Goal: Information Seeking & Learning: Compare options

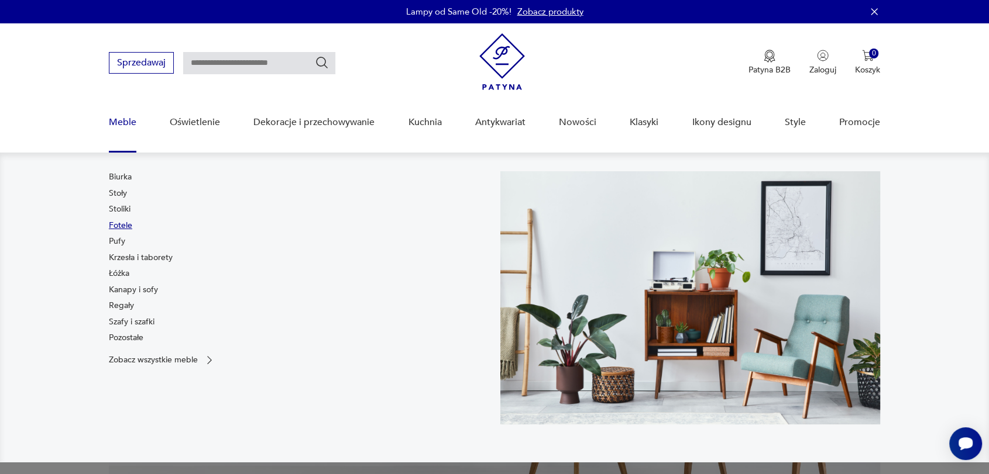
click at [122, 229] on link "Fotele" at bounding box center [120, 226] width 23 height 12
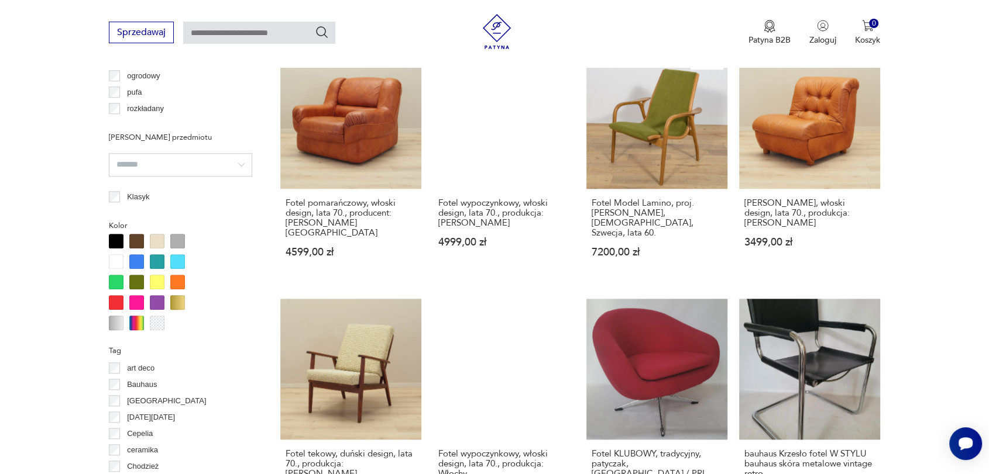
scroll to position [978, 0]
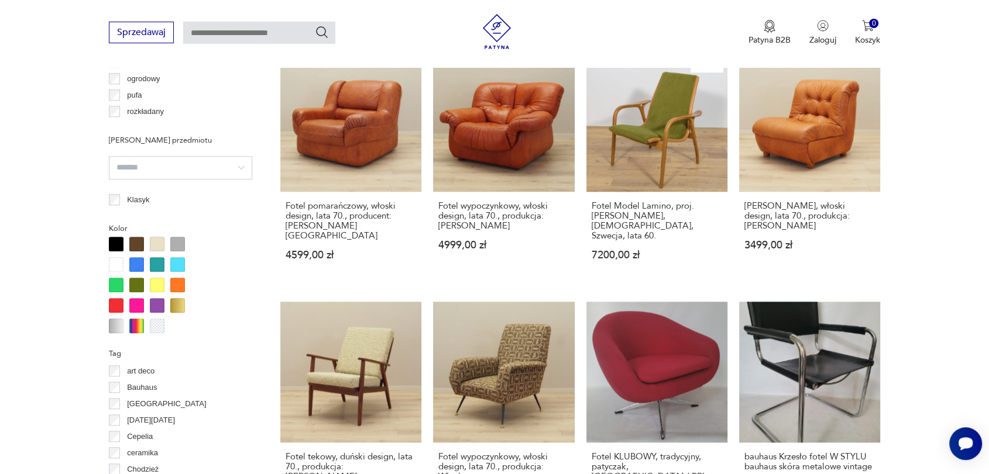
click at [132, 263] on div at bounding box center [136, 264] width 15 height 15
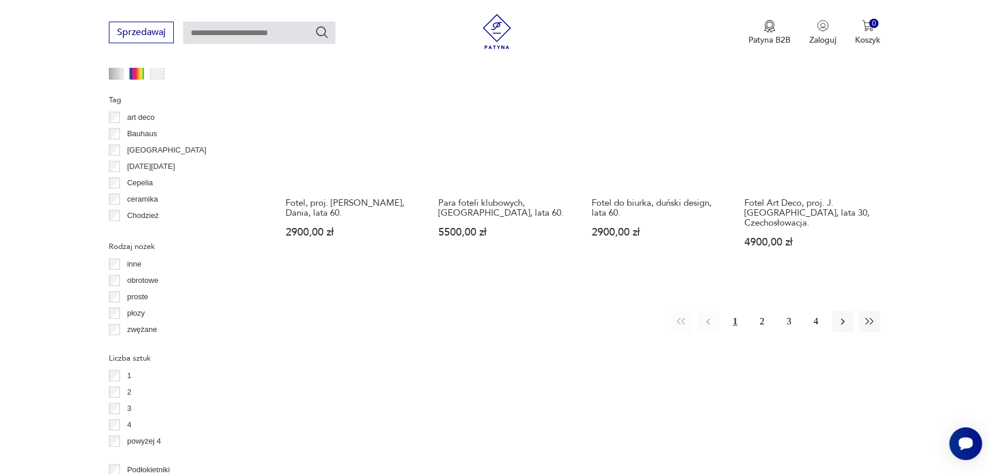
scroll to position [1244, 0]
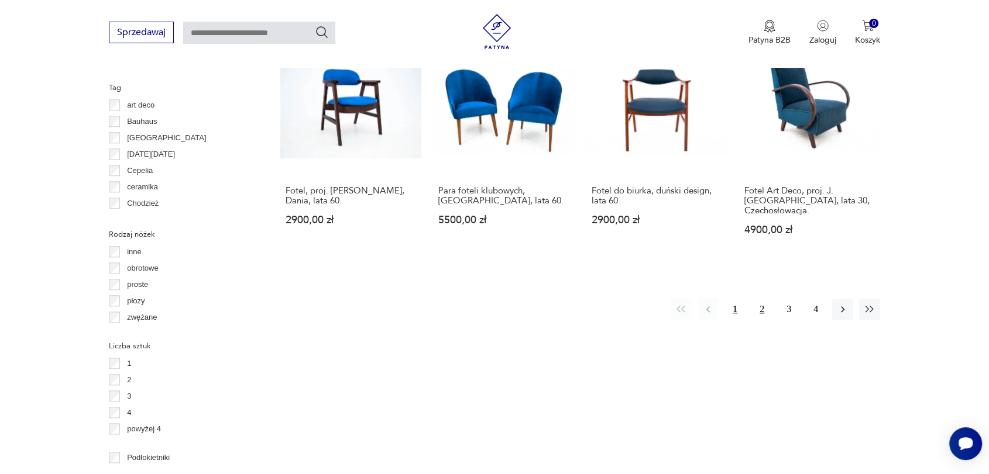
click at [758, 299] on button "2" at bounding box center [761, 309] width 21 height 21
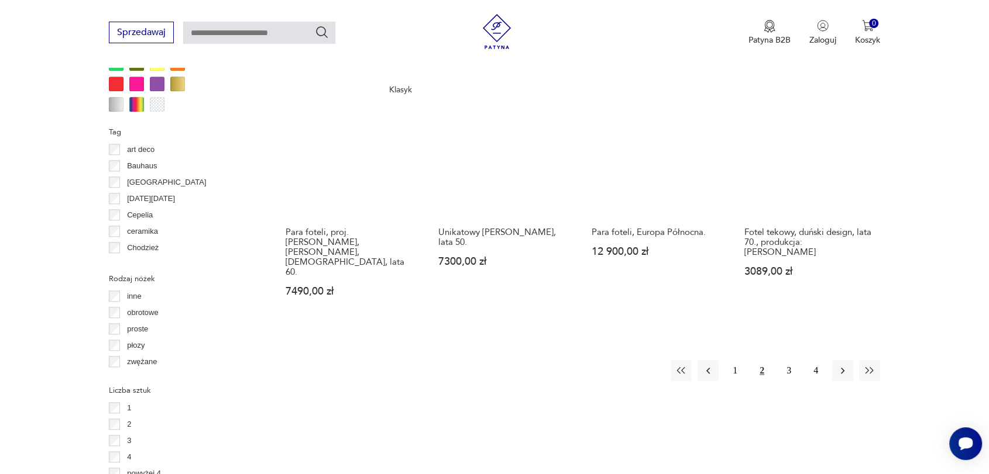
scroll to position [1240, 0]
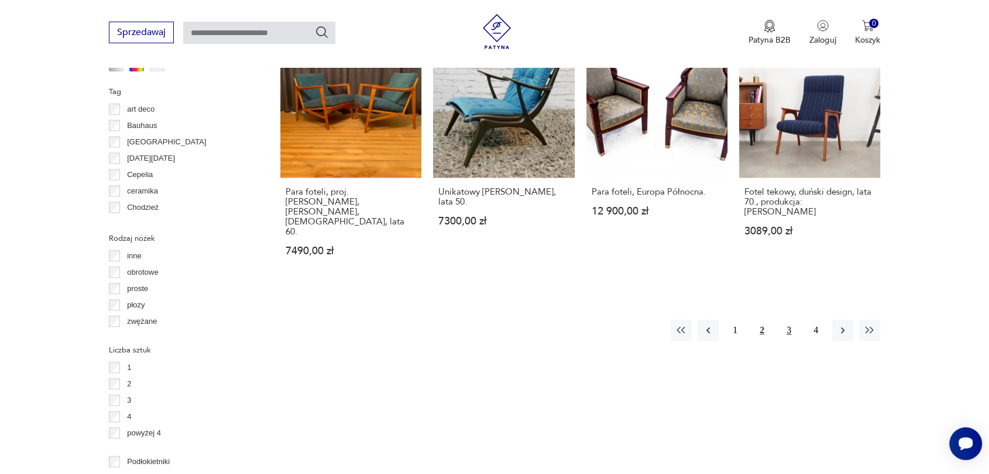
click at [789, 320] on button "3" at bounding box center [788, 330] width 21 height 21
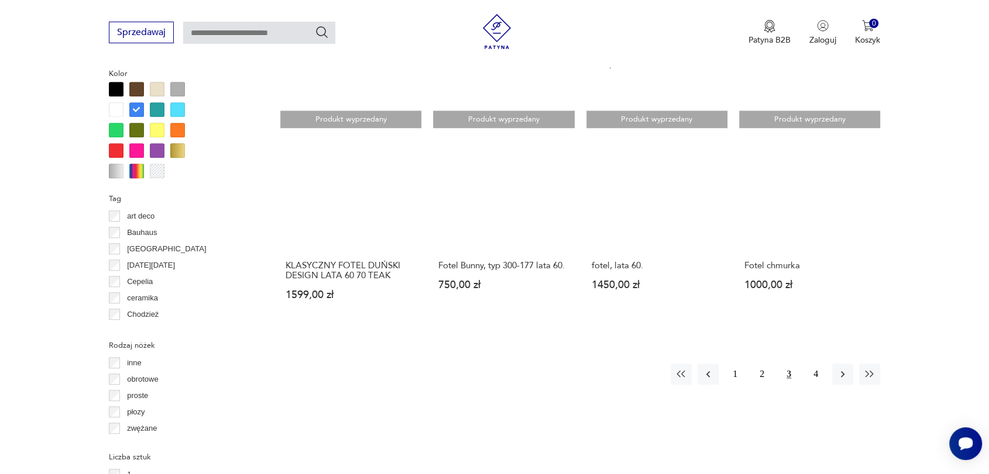
scroll to position [1181, 0]
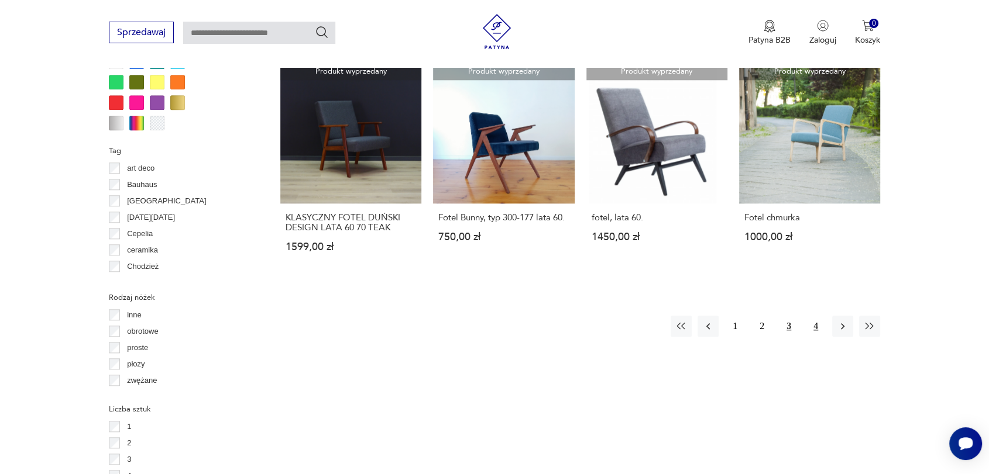
click at [815, 316] on button "4" at bounding box center [815, 326] width 21 height 21
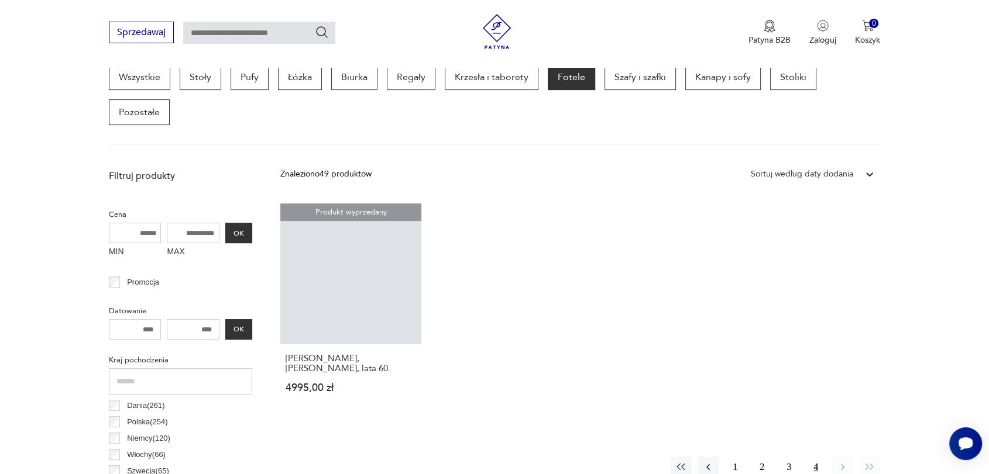
scroll to position [310, 0]
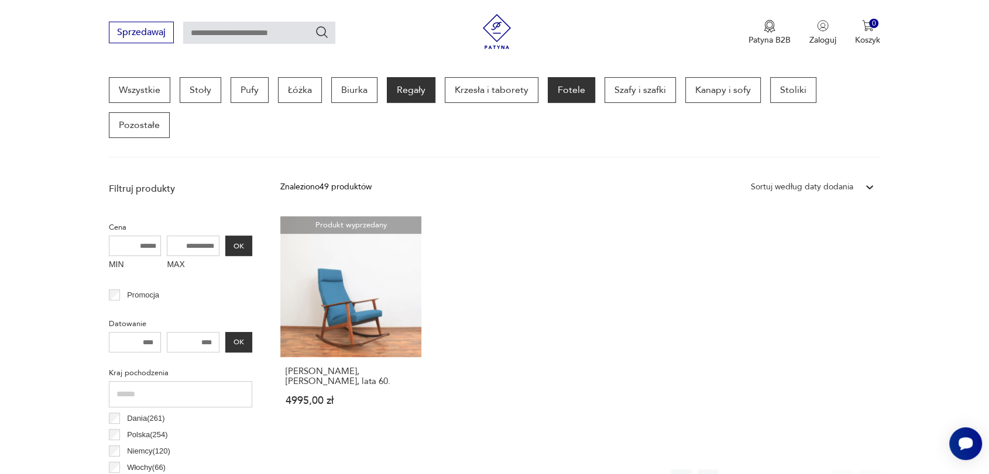
click at [414, 90] on p "Regały" at bounding box center [411, 90] width 49 height 26
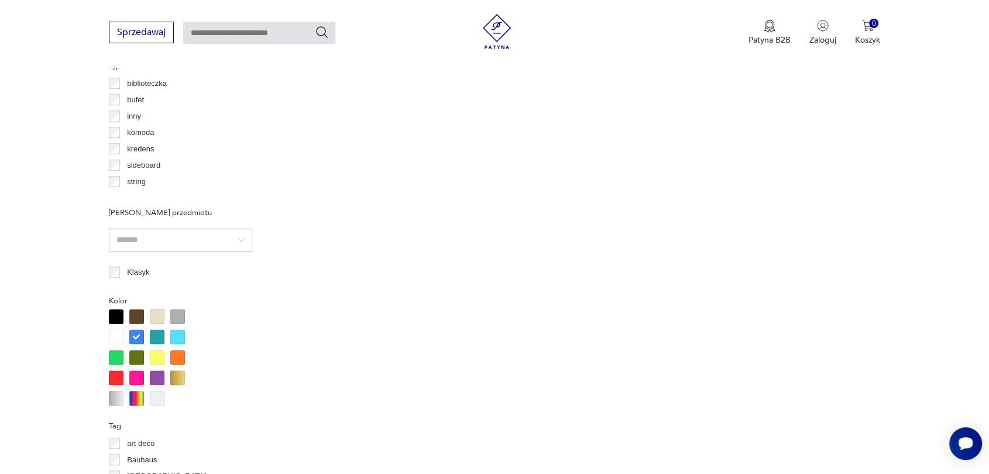
scroll to position [931, 0]
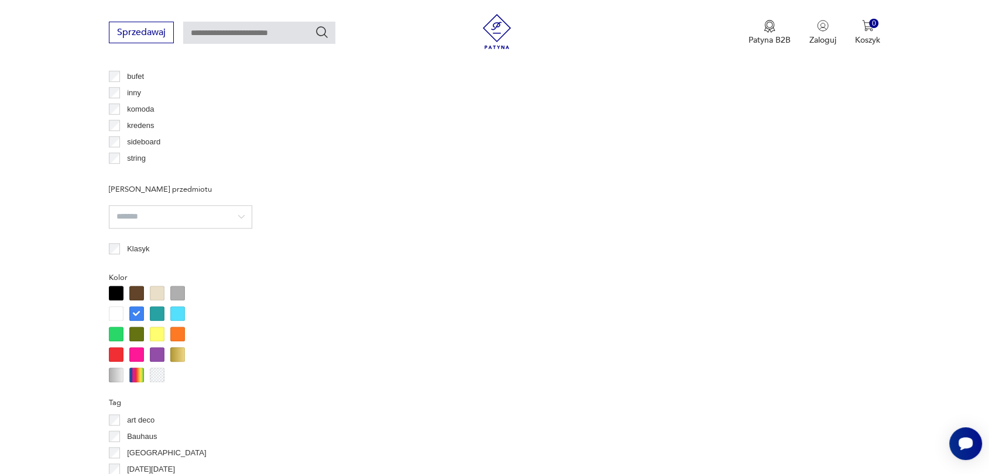
click at [136, 312] on div at bounding box center [136, 314] width 15 height 15
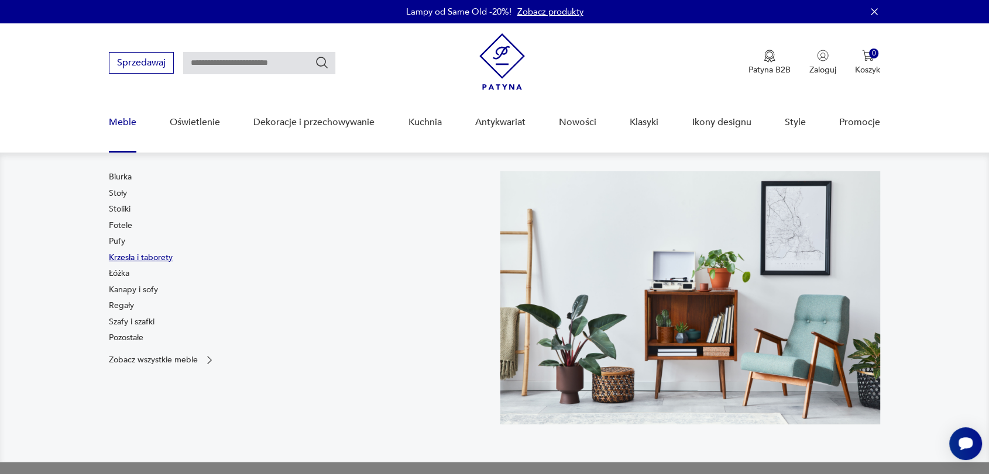
click at [140, 259] on link "Krzesła i taborety" at bounding box center [141, 258] width 64 height 12
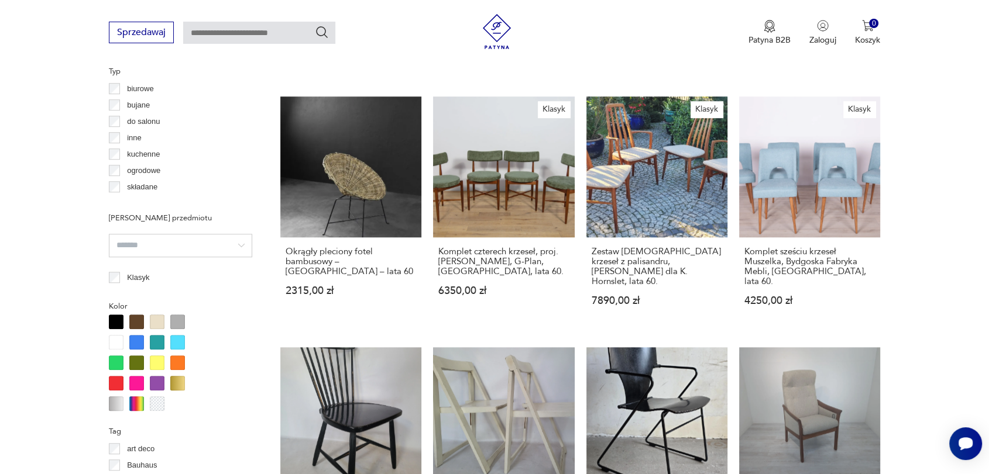
scroll to position [908, 0]
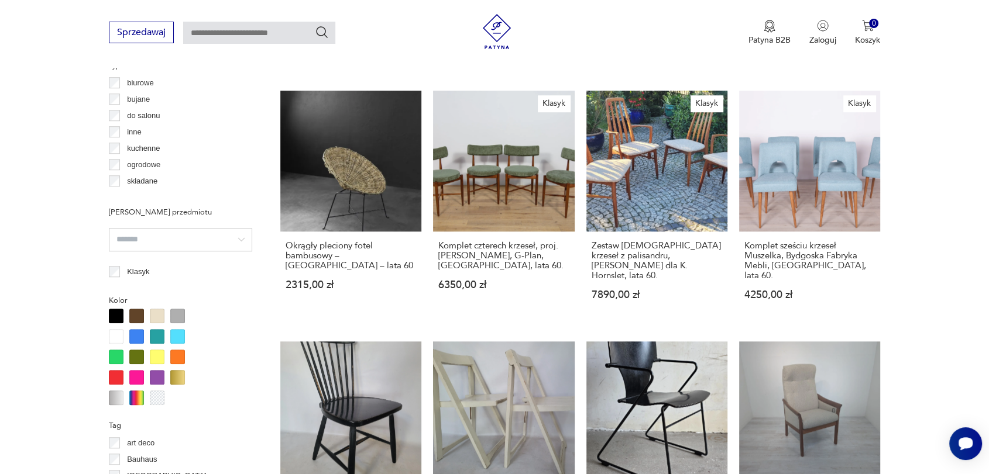
click at [133, 338] on div at bounding box center [136, 336] width 15 height 15
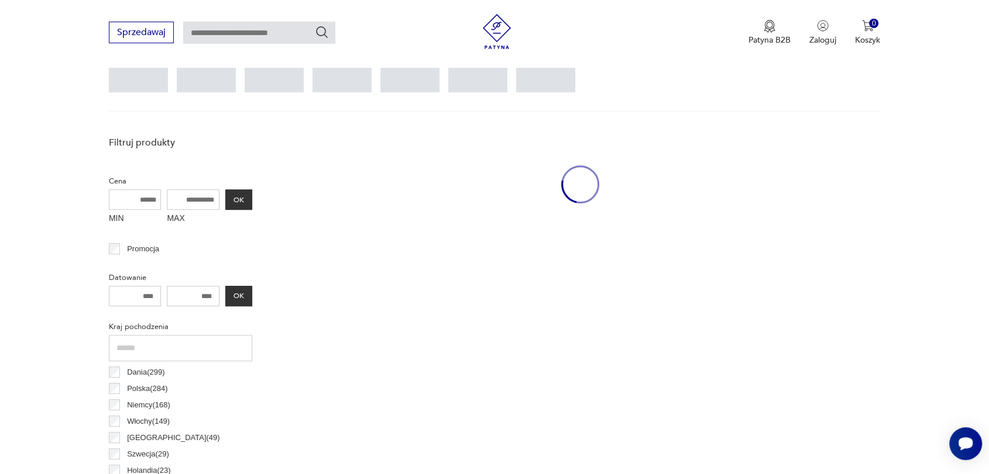
scroll to position [310, 0]
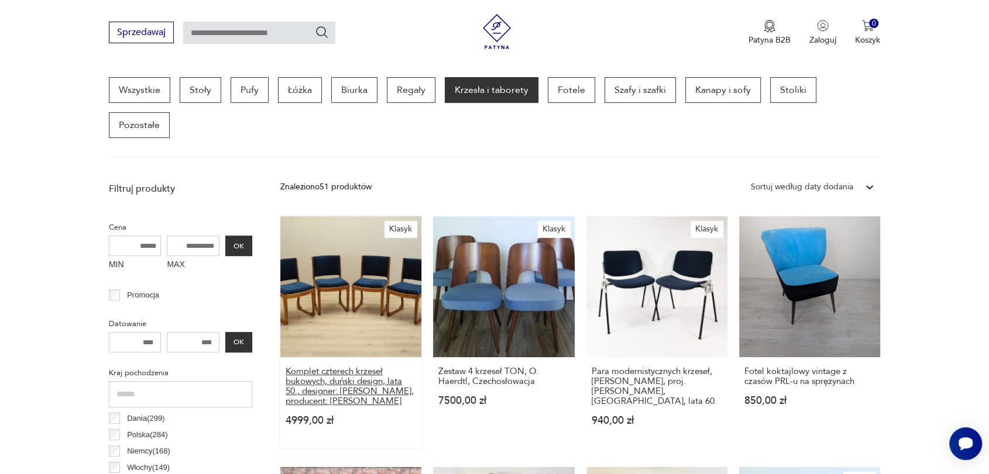
click at [315, 380] on h3 "Komplet czterech krzeseł bukowych, duński design, lata 50., designer: [PERSON_N…" at bounding box center [350, 387] width 130 height 40
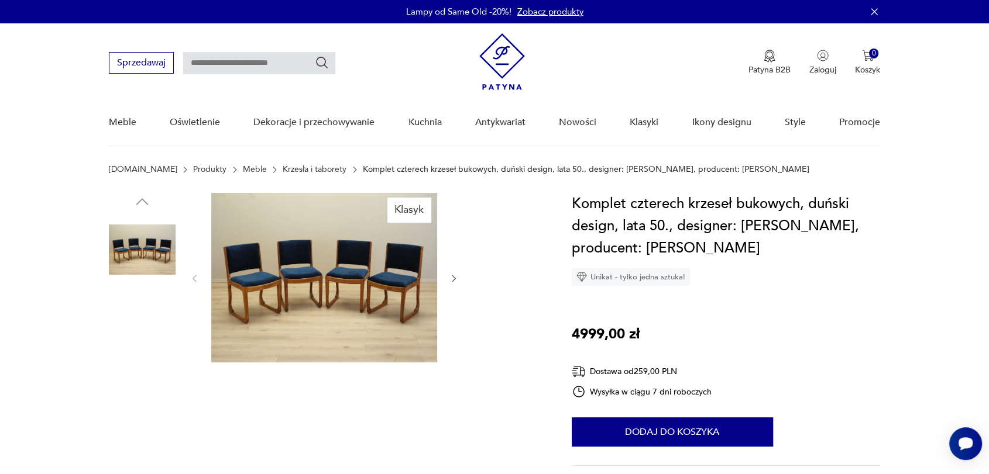
click at [304, 282] on img at bounding box center [324, 278] width 226 height 170
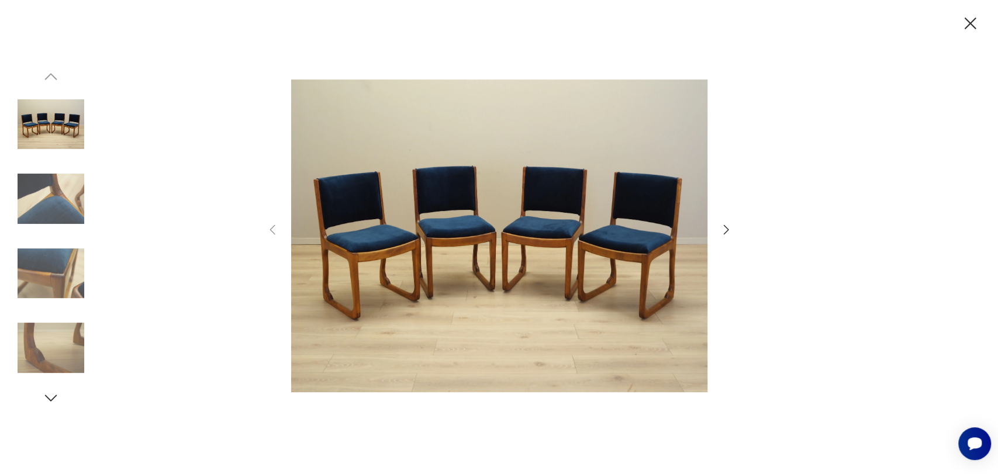
click at [725, 229] on icon "button" at bounding box center [726, 230] width 14 height 14
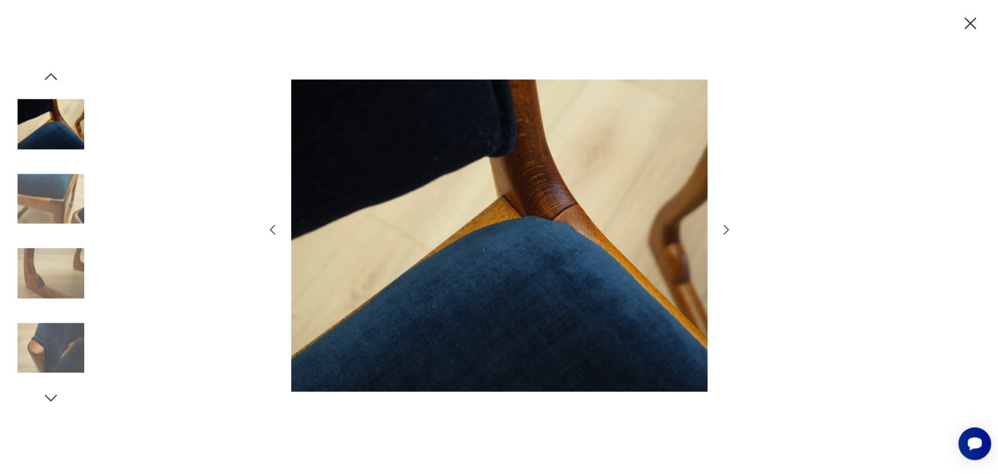
click at [725, 229] on icon "button" at bounding box center [726, 230] width 14 height 14
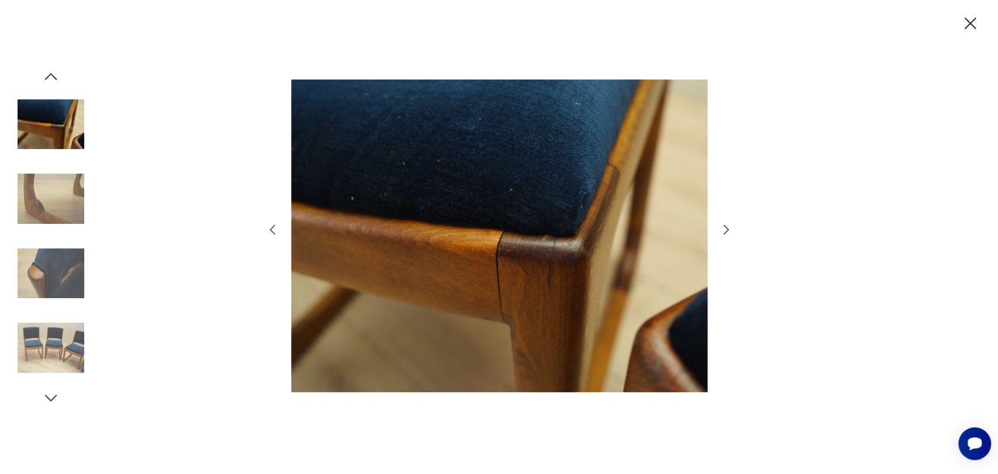
click at [725, 229] on icon "button" at bounding box center [726, 230] width 14 height 14
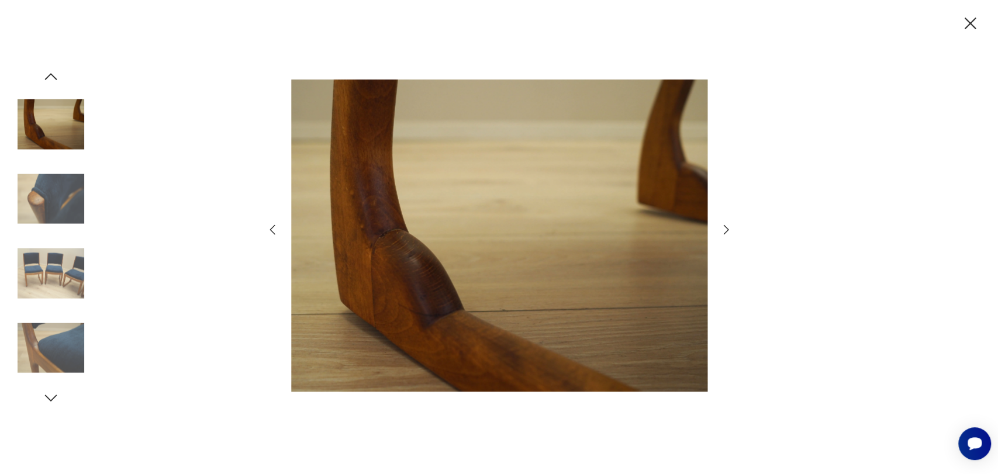
click at [725, 229] on icon "button" at bounding box center [726, 230] width 14 height 14
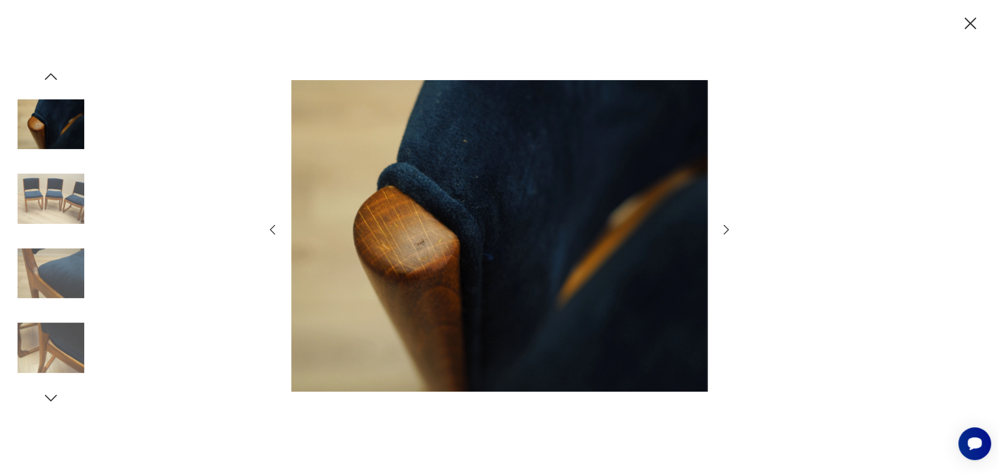
click at [725, 229] on icon "button" at bounding box center [726, 230] width 14 height 14
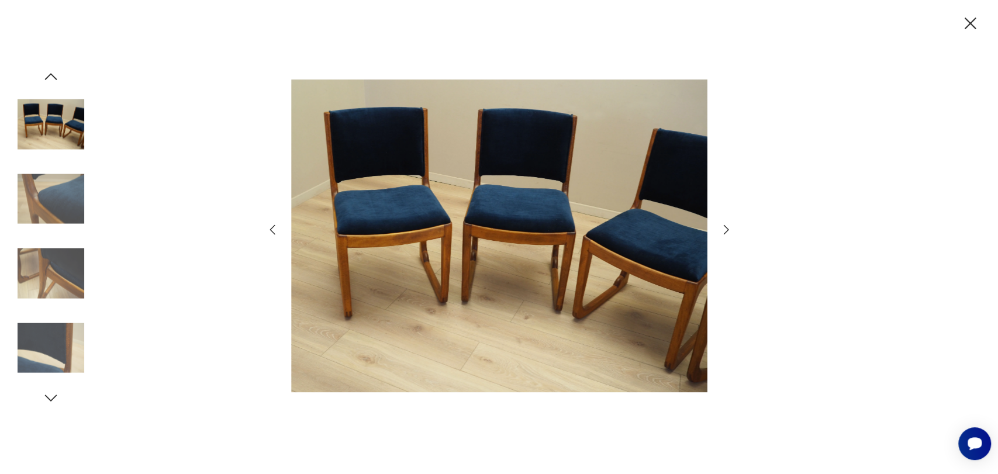
click at [725, 229] on icon "button" at bounding box center [726, 230] width 14 height 14
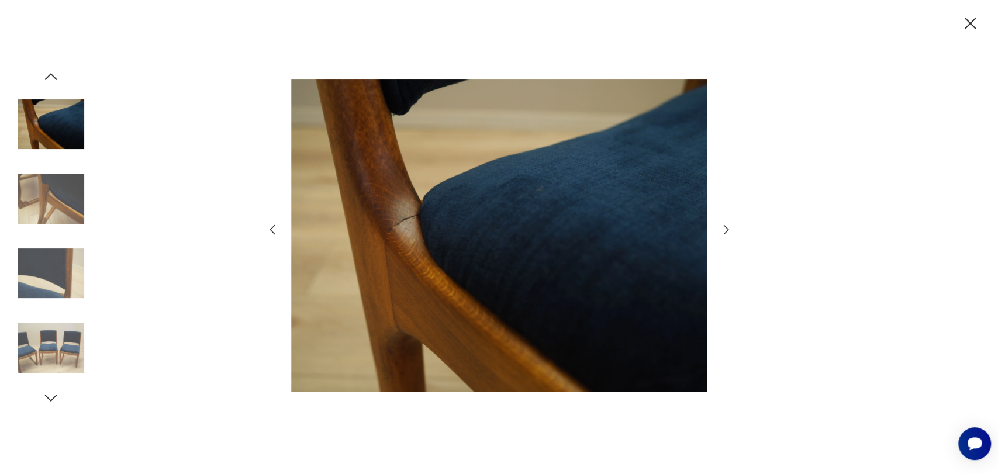
click at [725, 229] on icon "button" at bounding box center [726, 230] width 14 height 14
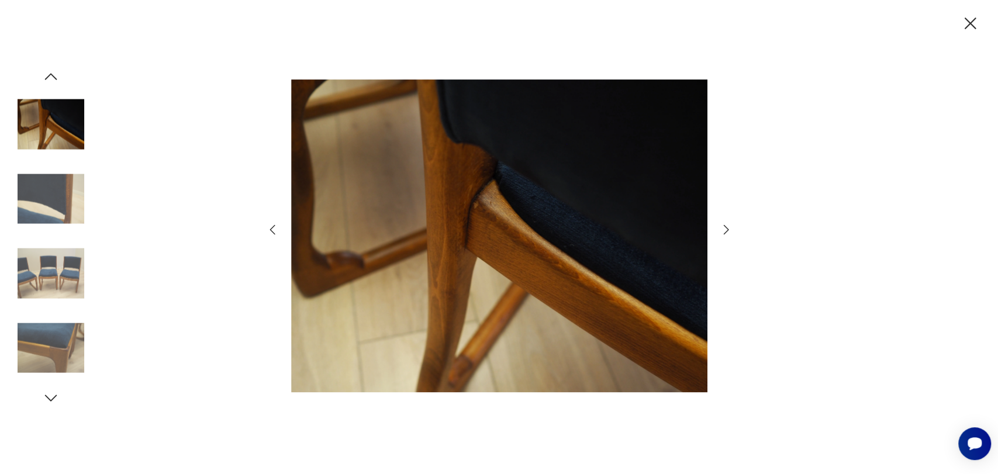
click at [725, 229] on icon "button" at bounding box center [726, 230] width 14 height 14
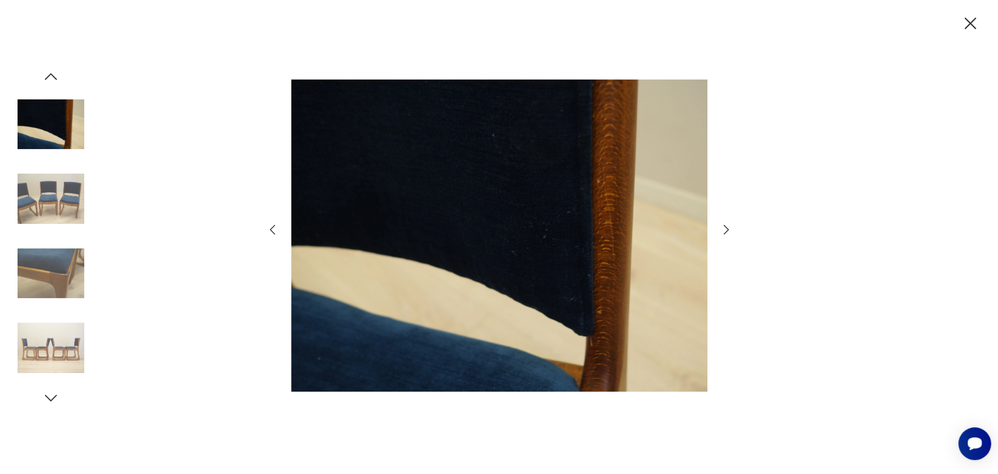
click at [972, 25] on icon "button" at bounding box center [970, 23] width 20 height 20
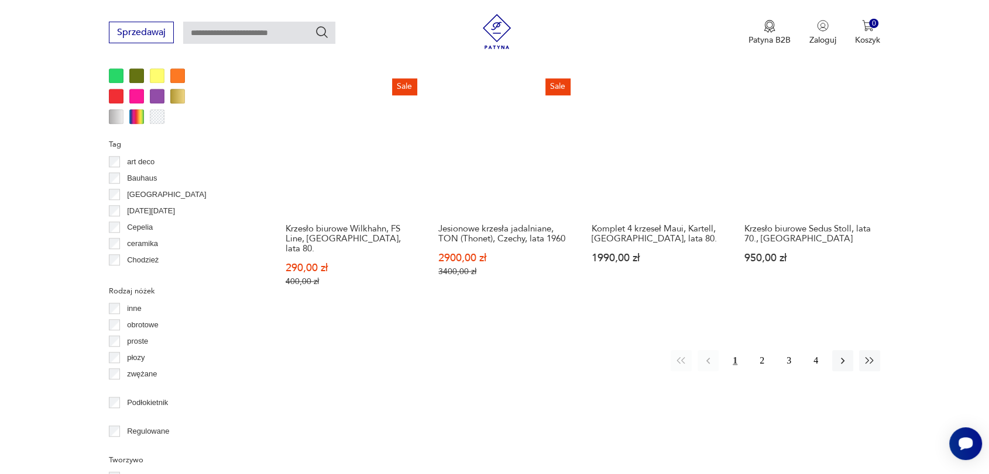
scroll to position [1220, 0]
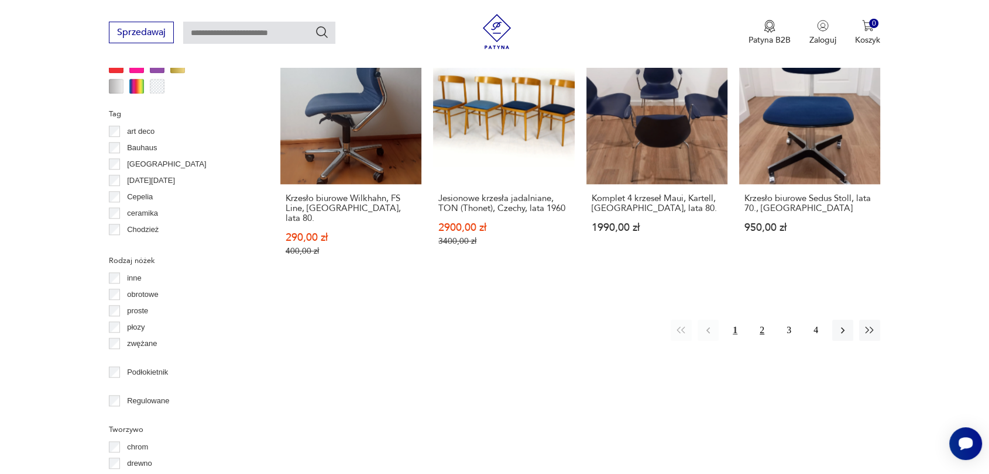
click at [763, 320] on button "2" at bounding box center [761, 330] width 21 height 21
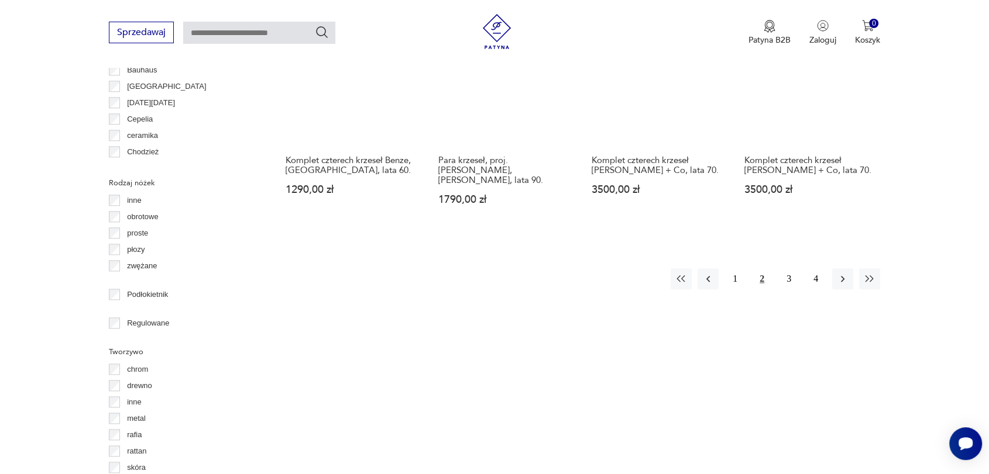
scroll to position [1369, 0]
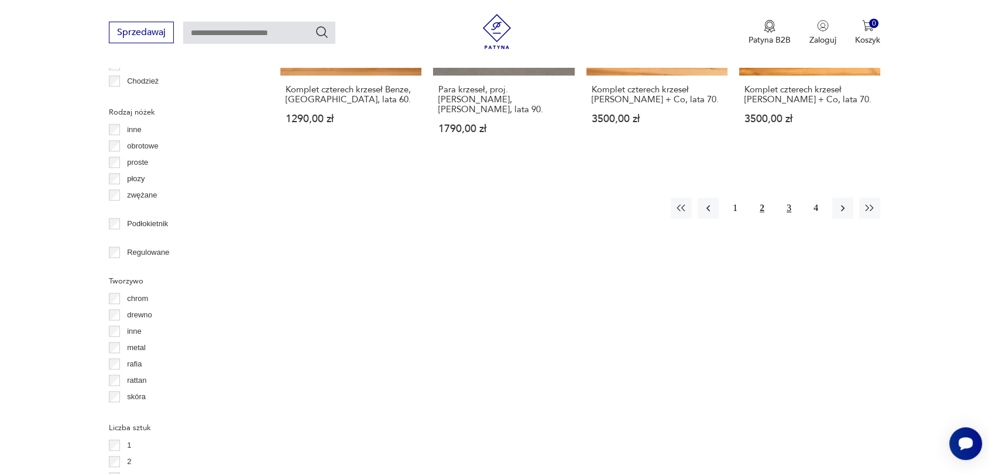
click at [788, 198] on button "3" at bounding box center [788, 208] width 21 height 21
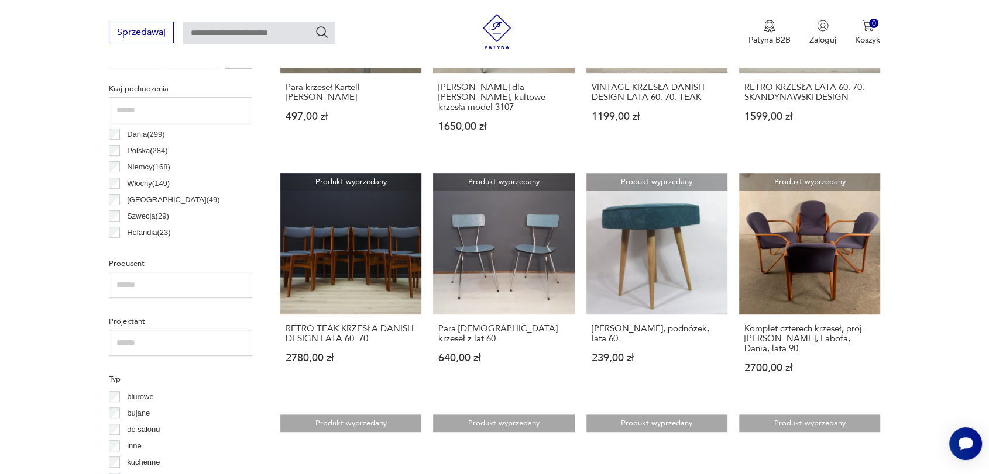
scroll to position [608, 0]
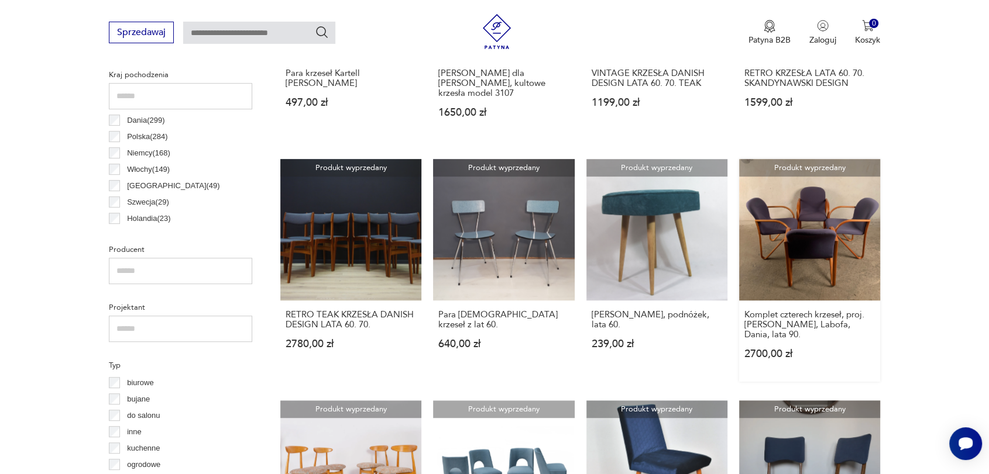
click at [791, 228] on link "Produkt wyprzedany Komplet czterech krzeseł, proj. [PERSON_NAME], Labofa, Dania…" at bounding box center [809, 270] width 141 height 222
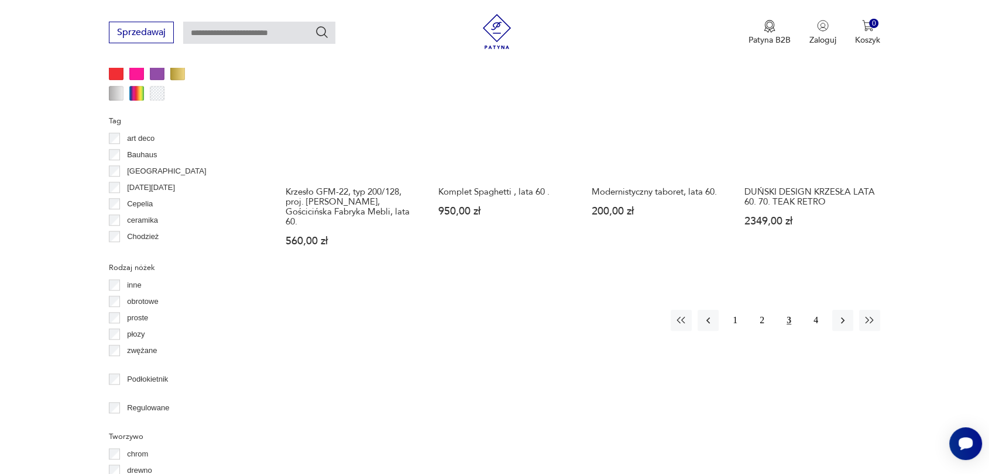
scroll to position [1227, 0]
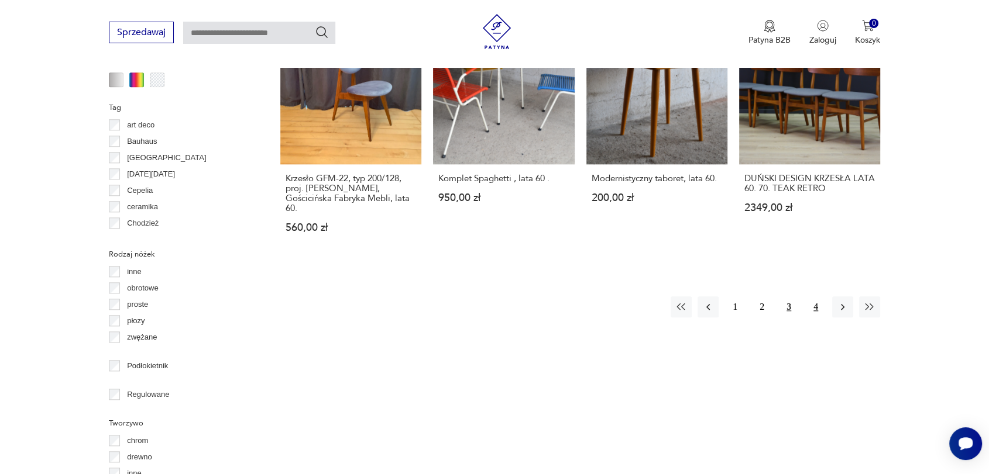
click at [814, 297] on button "4" at bounding box center [815, 307] width 21 height 21
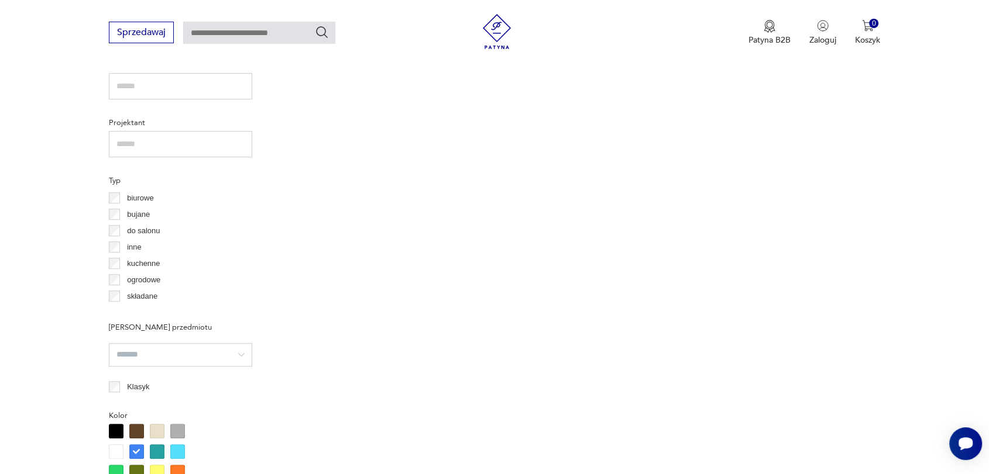
scroll to position [940, 0]
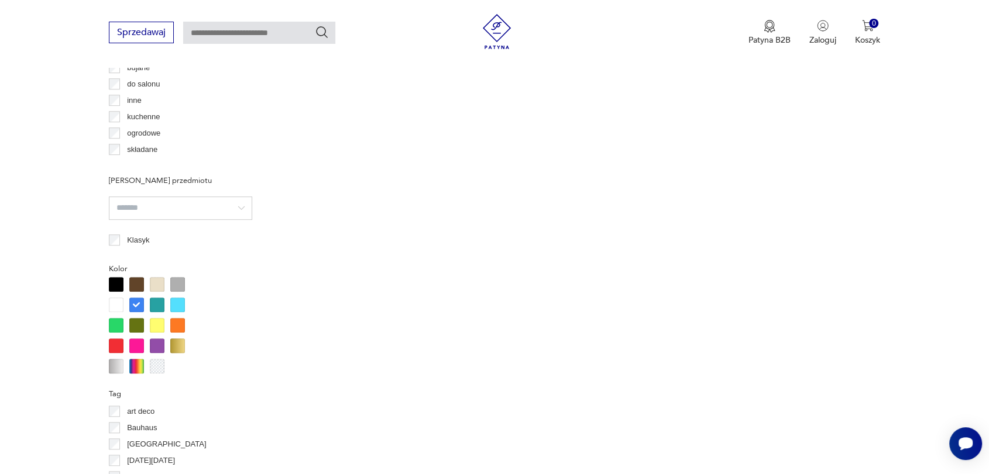
click at [136, 302] on div at bounding box center [136, 305] width 15 height 15
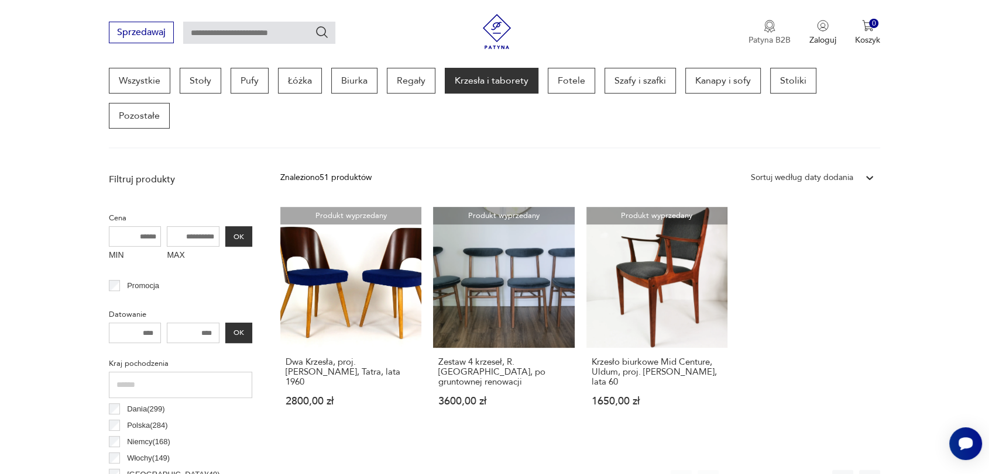
scroll to position [310, 0]
